Goal: Information Seeking & Learning: Learn about a topic

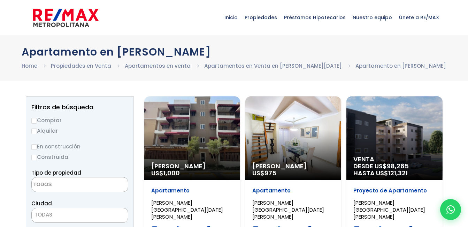
select select
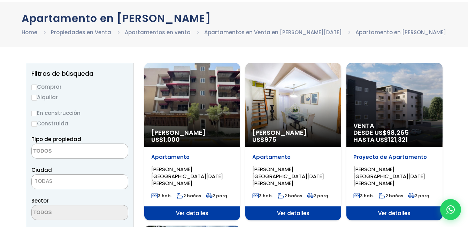
scroll to position [35, 0]
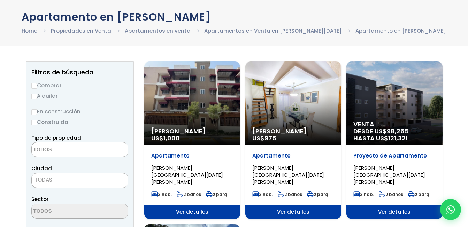
click at [233, 128] on span "Venta" at bounding box center [192, 131] width 82 height 7
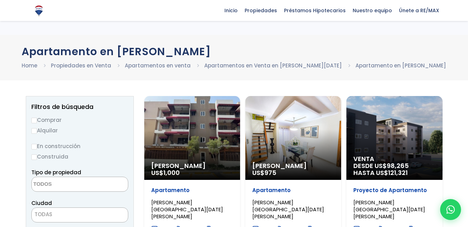
select select
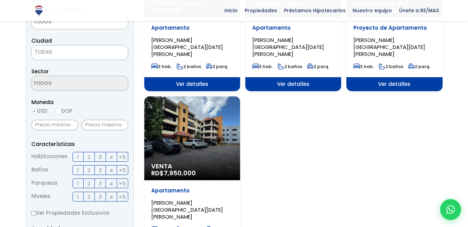
scroll to position [174, 0]
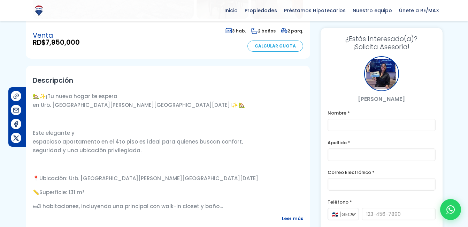
scroll to position [209, 0]
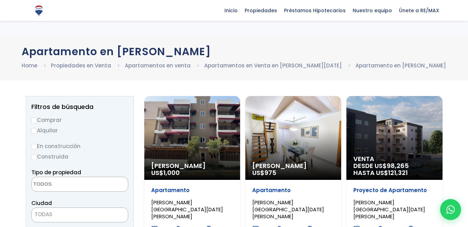
select select
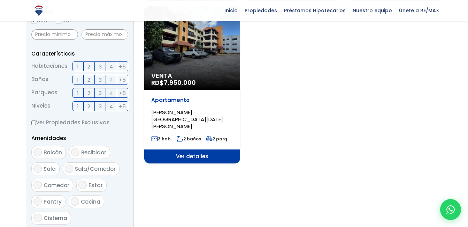
scroll to position [244, 0]
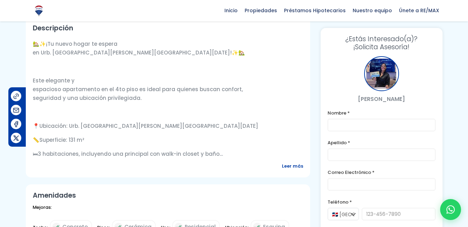
scroll to position [244, 0]
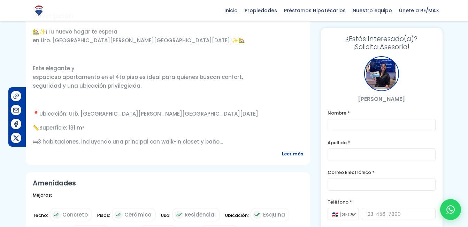
click at [205, 93] on div "🏡 ✨ ¡Tu nuevo hogar te espera en Urb. Olimpo, Santo Domingo! ✨ 🏡 Este elegante …" at bounding box center [168, 86] width 271 height 119
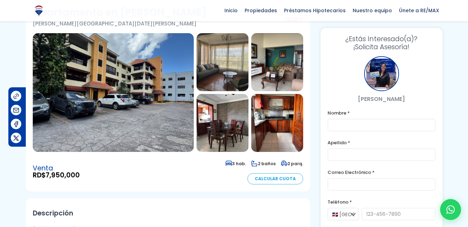
scroll to position [35, 0]
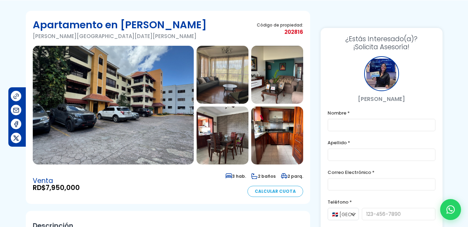
click at [232, 85] on img at bounding box center [223, 75] width 52 height 58
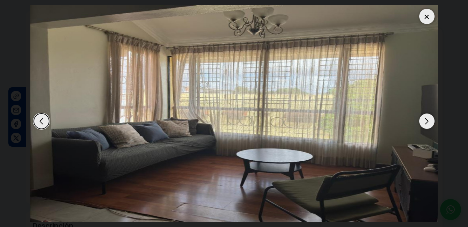
click at [431, 120] on div "Next slide" at bounding box center [426, 120] width 15 height 15
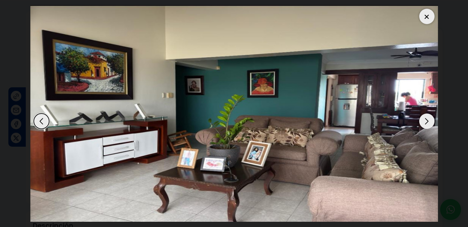
click at [431, 120] on div "Next slide" at bounding box center [426, 120] width 15 height 15
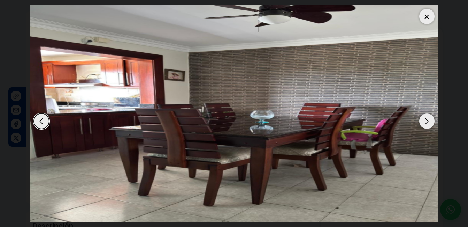
click at [431, 120] on div "Next slide" at bounding box center [426, 120] width 15 height 15
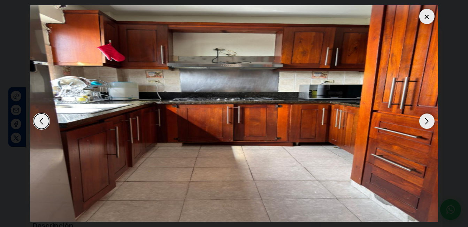
click at [431, 120] on div "Next slide" at bounding box center [426, 120] width 15 height 15
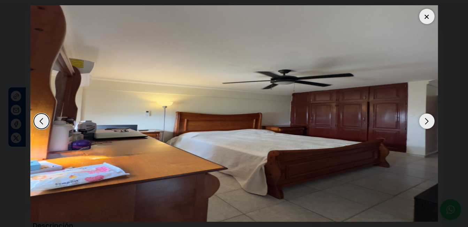
click at [431, 120] on div "Next slide" at bounding box center [426, 120] width 15 height 15
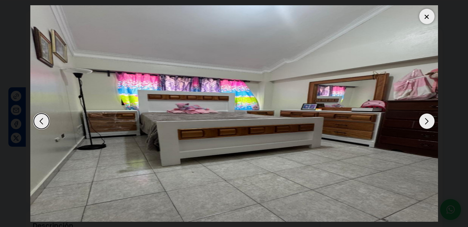
click at [431, 120] on div "Next slide" at bounding box center [426, 120] width 15 height 15
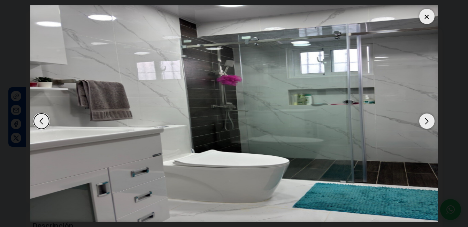
click at [431, 120] on div "Next slide" at bounding box center [426, 120] width 15 height 15
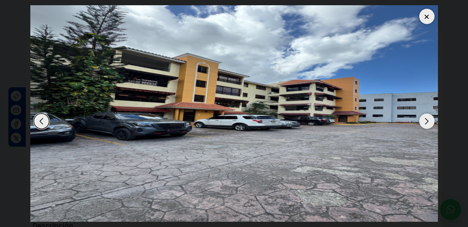
click at [431, 120] on div "Next slide" at bounding box center [426, 120] width 15 height 15
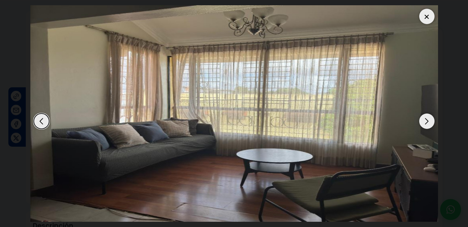
click at [428, 17] on div at bounding box center [426, 16] width 15 height 15
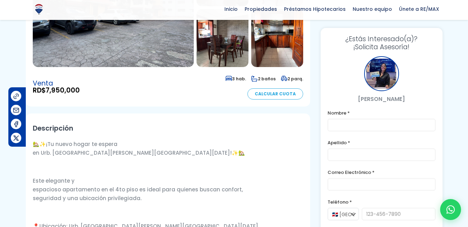
scroll to position [139, 0]
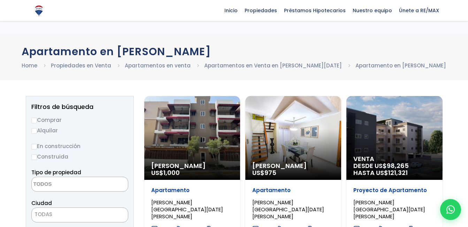
select select
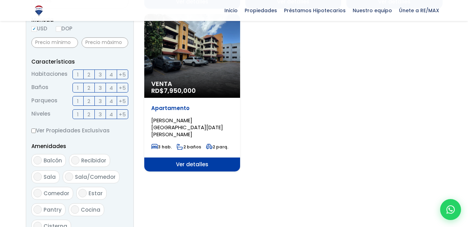
scroll to position [244, 0]
